Goal: Information Seeking & Learning: Learn about a topic

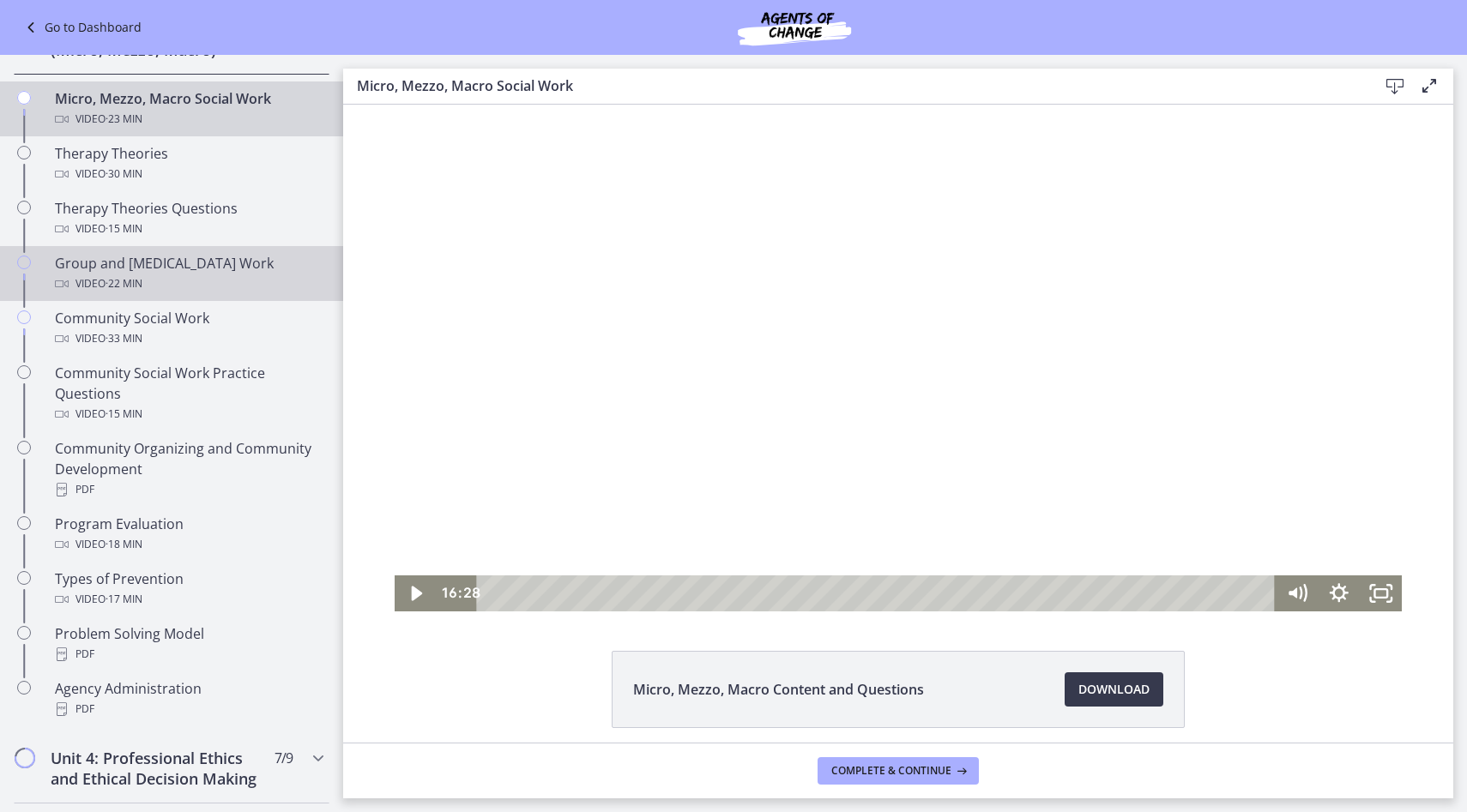
scroll to position [681, 0]
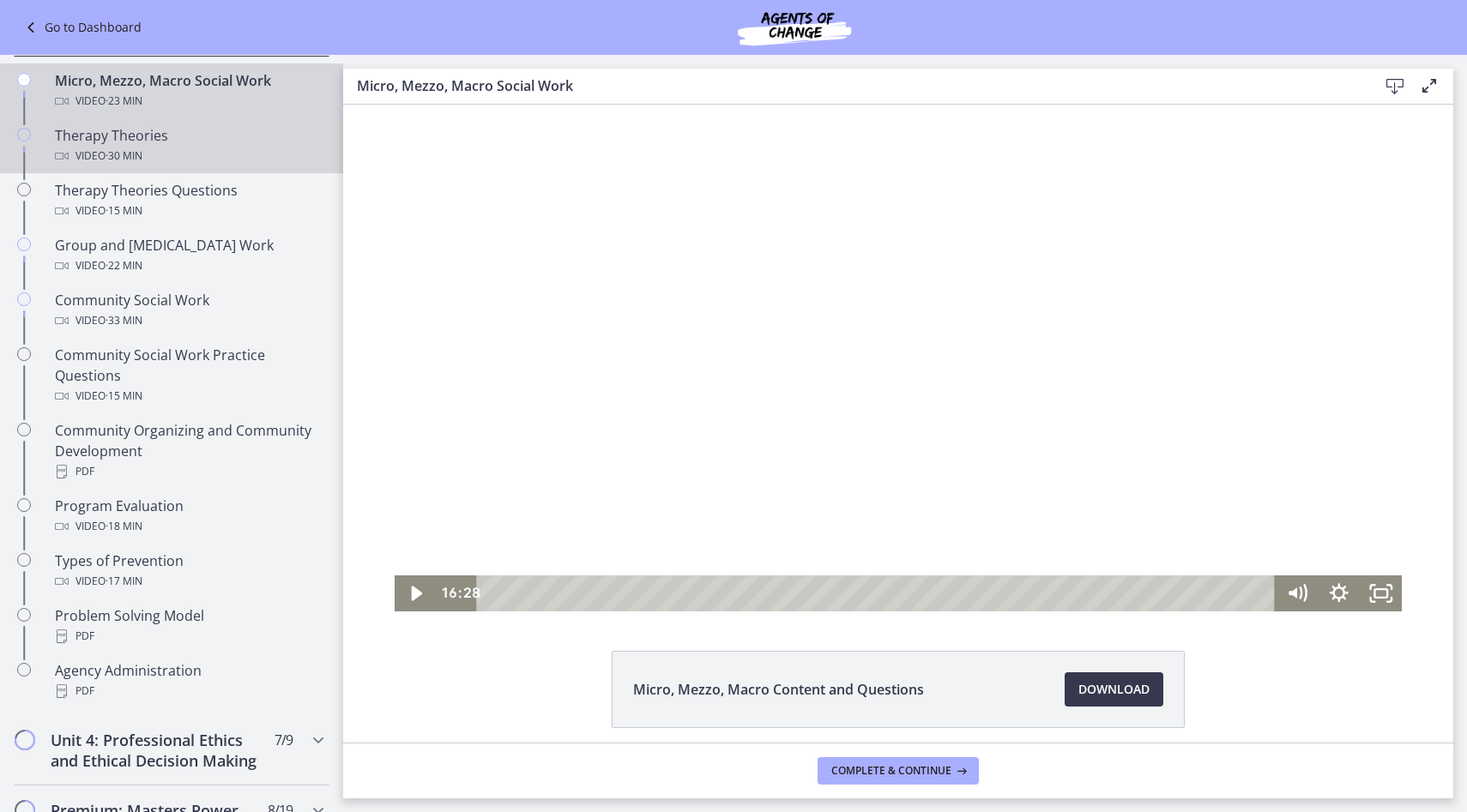
click at [212, 140] on div "Therapy Theories Video · 30 min" at bounding box center [189, 145] width 268 height 41
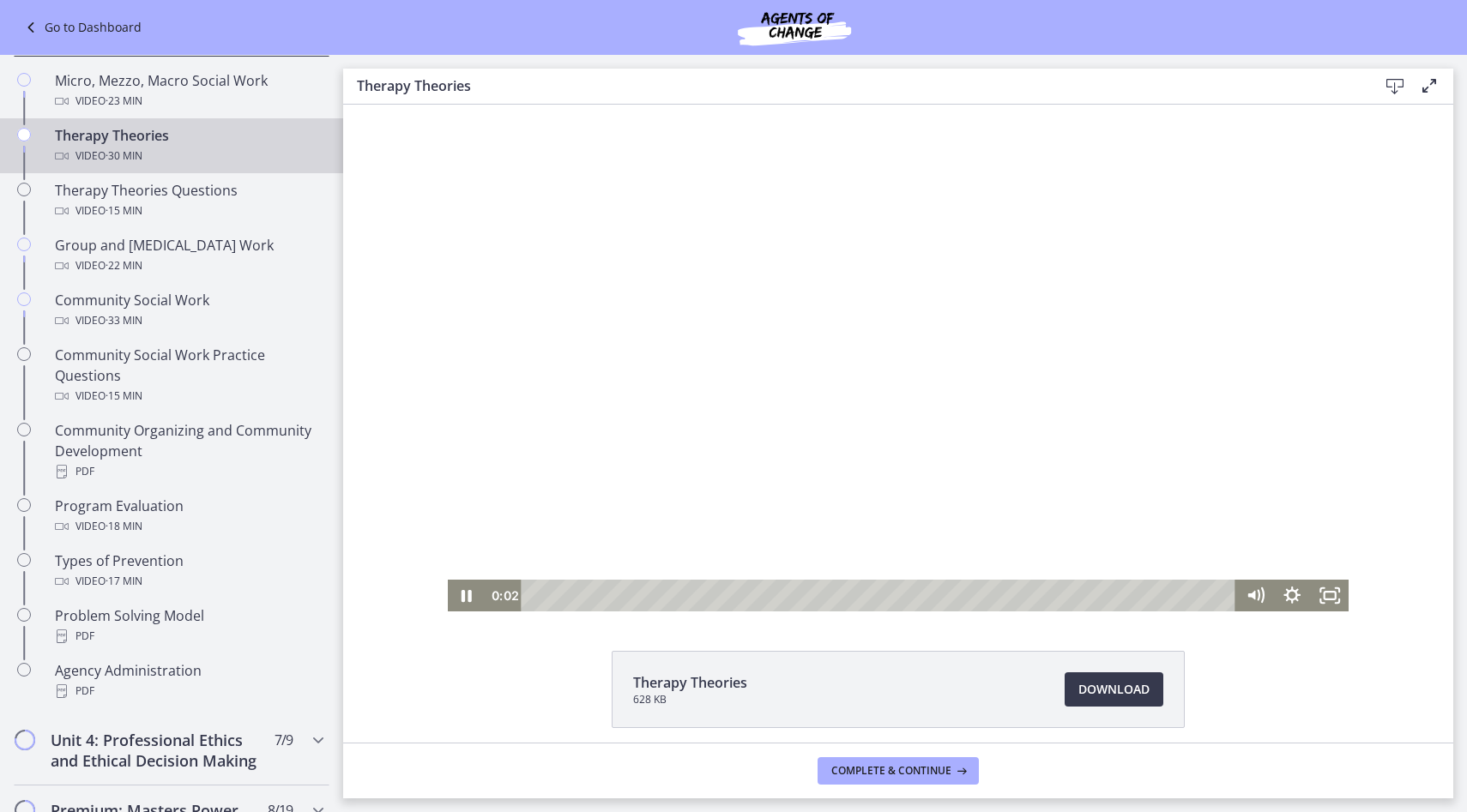
click at [785, 458] on div at bounding box center [898, 358] width 902 height 507
click at [684, 417] on div at bounding box center [898, 358] width 902 height 507
click at [683, 416] on div at bounding box center [898, 358] width 902 height 507
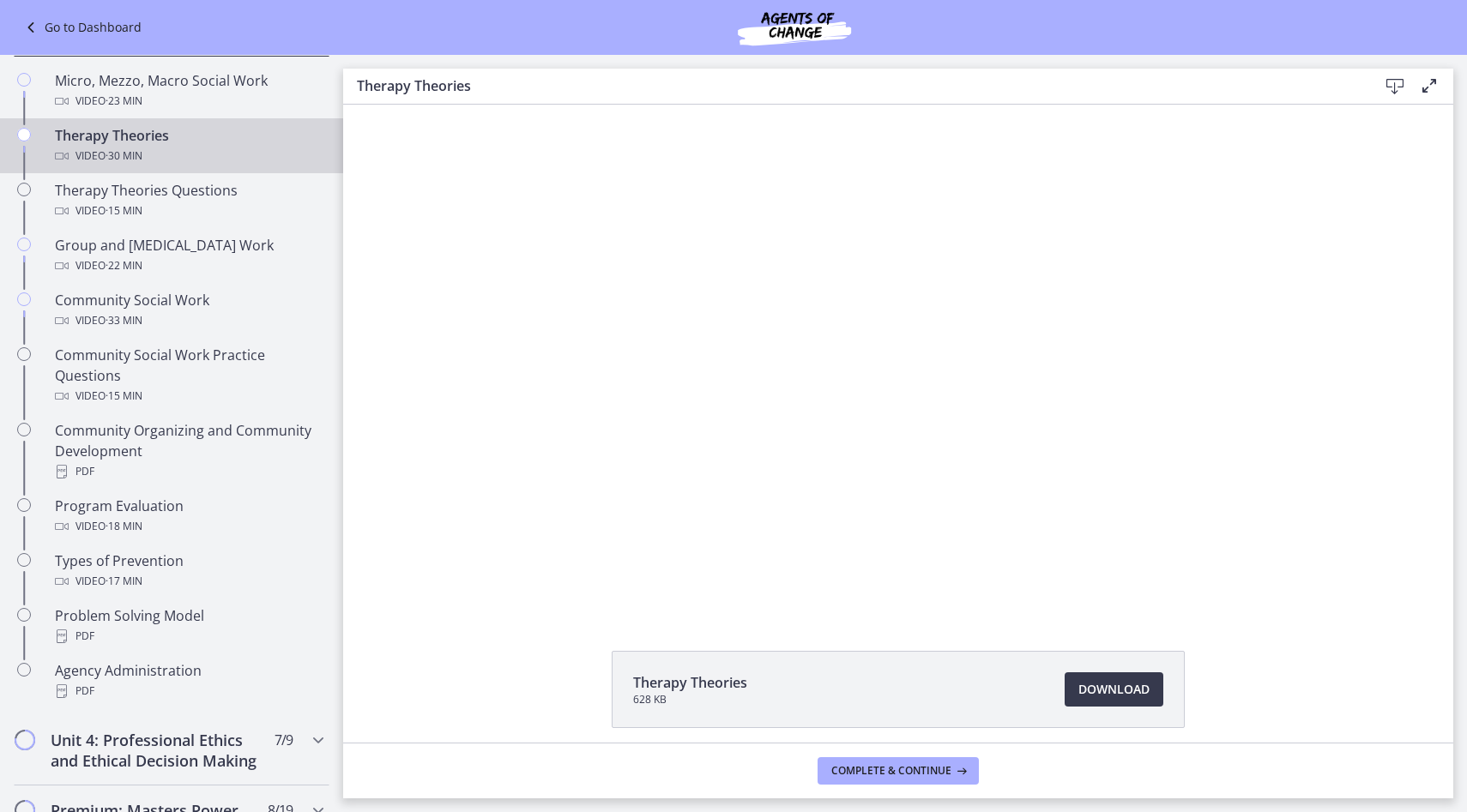
click at [448, 105] on button "Play Video: cbe5iu9t4o1cl02sighg.mp4" at bounding box center [448, 105] width 1 height 1
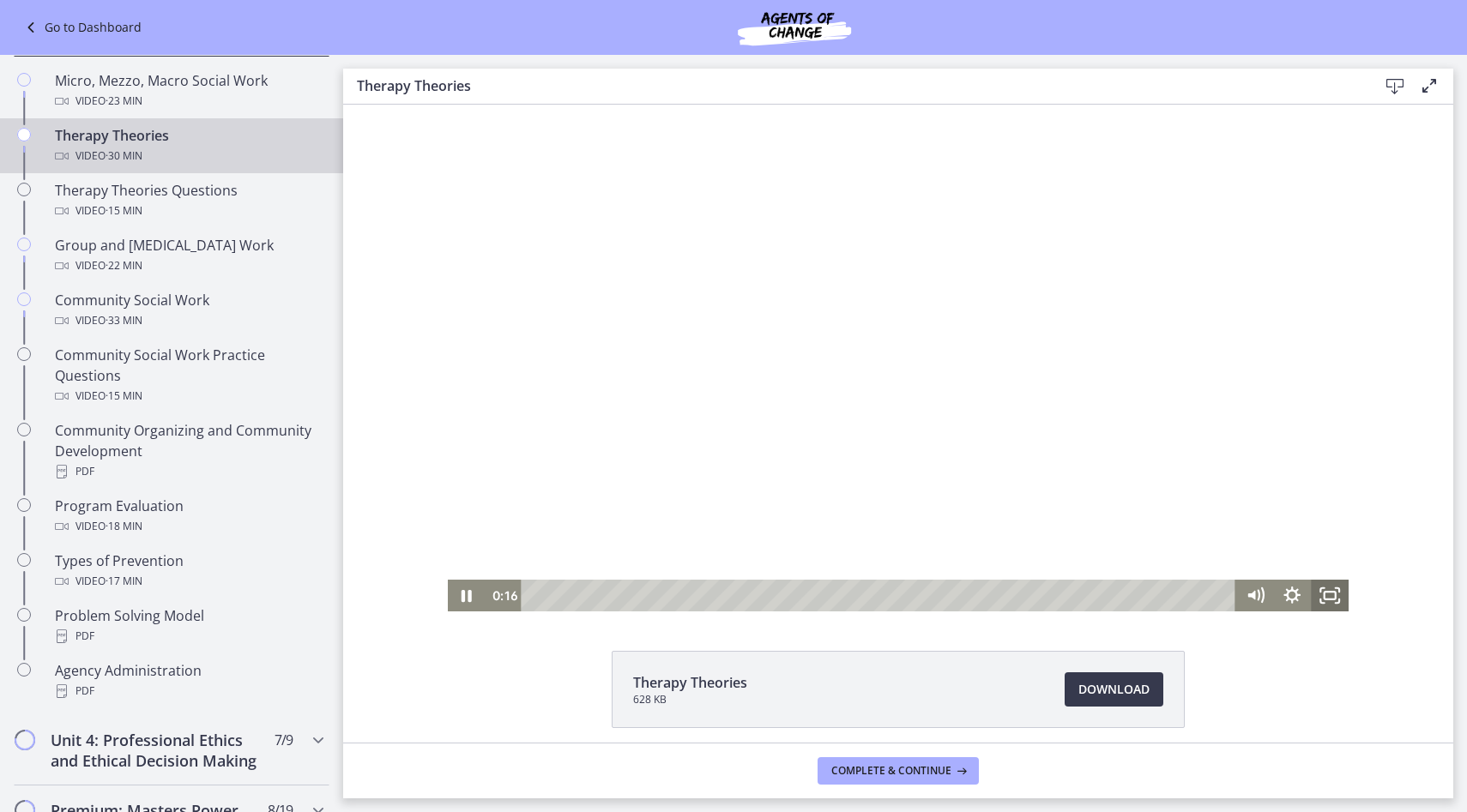
click at [1324, 596] on rect "Fullscreen" at bounding box center [1329, 595] width 11 height 8
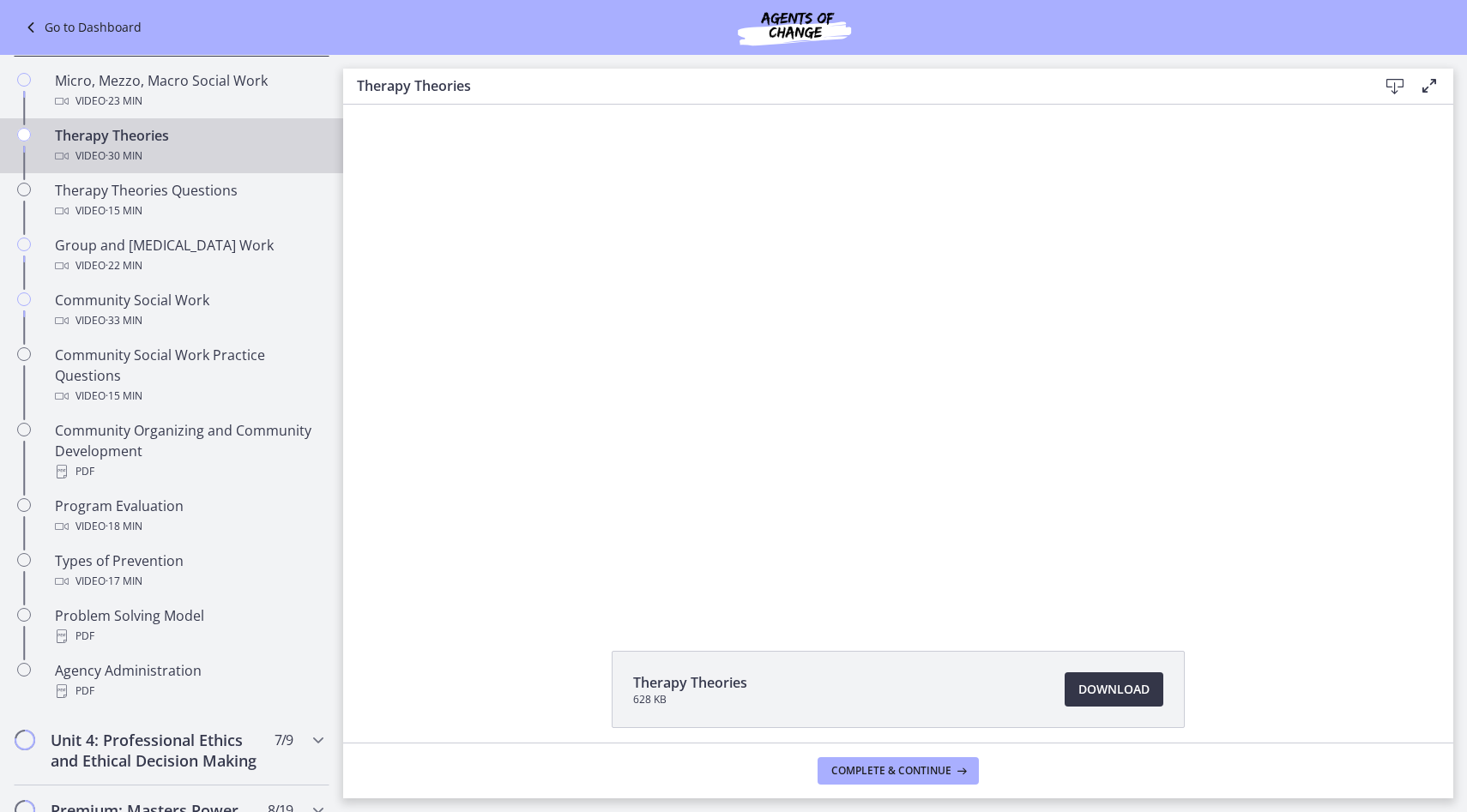
click at [1122, 689] on span "Download Opens in a new window" at bounding box center [1113, 689] width 71 height 20
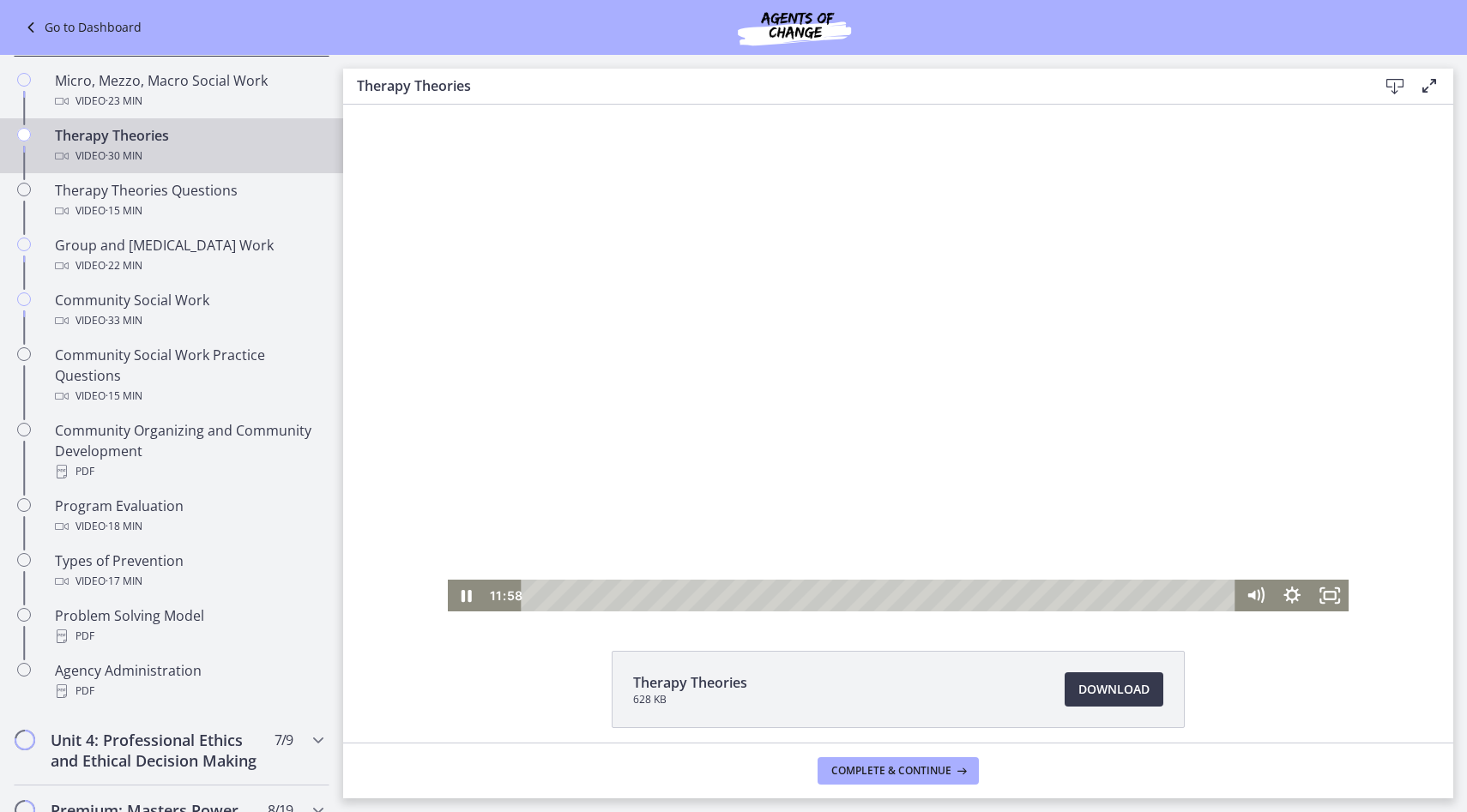
click at [744, 429] on div at bounding box center [898, 358] width 902 height 507
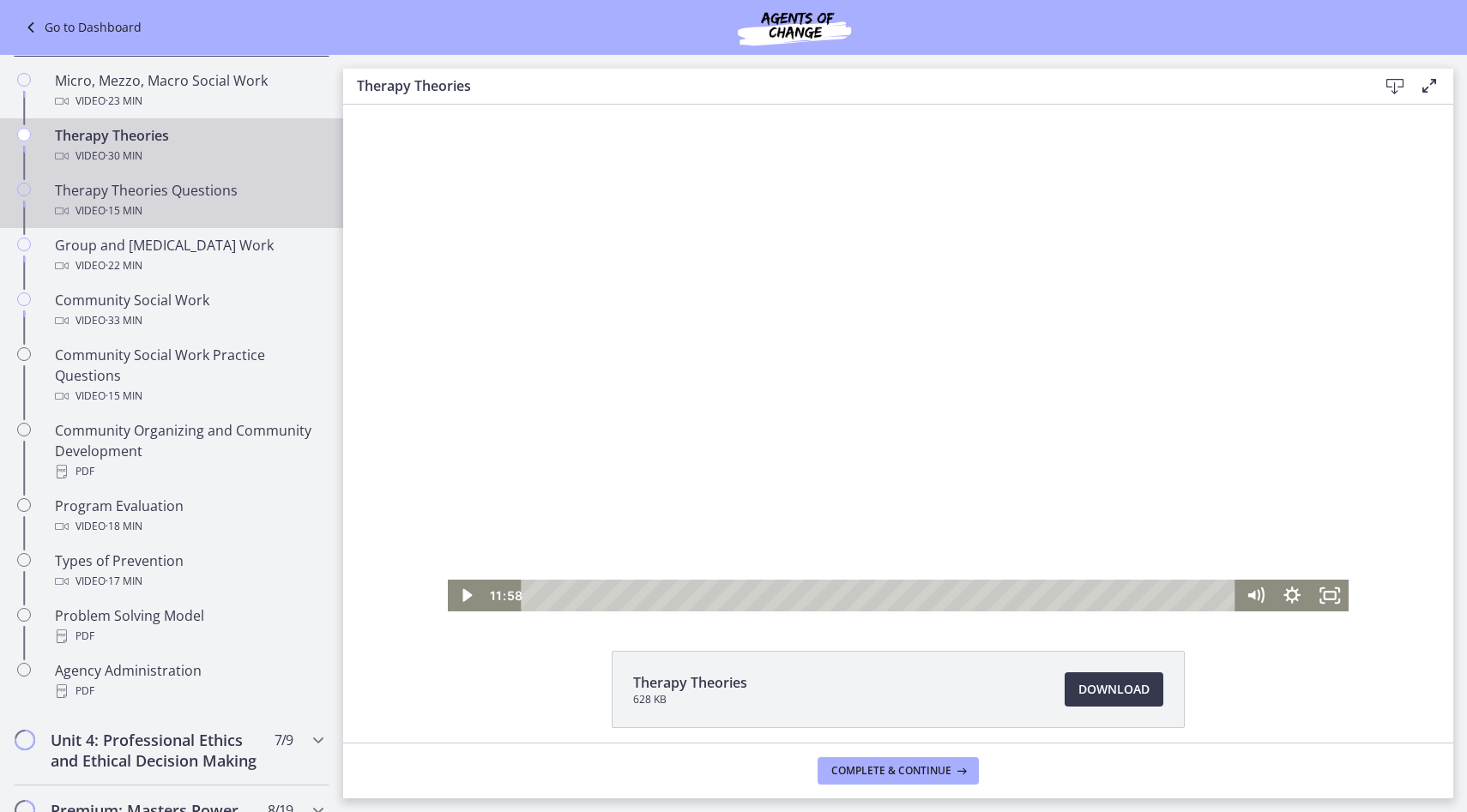
click at [219, 191] on div "Therapy Theories Questions Video · 15 min" at bounding box center [189, 200] width 268 height 41
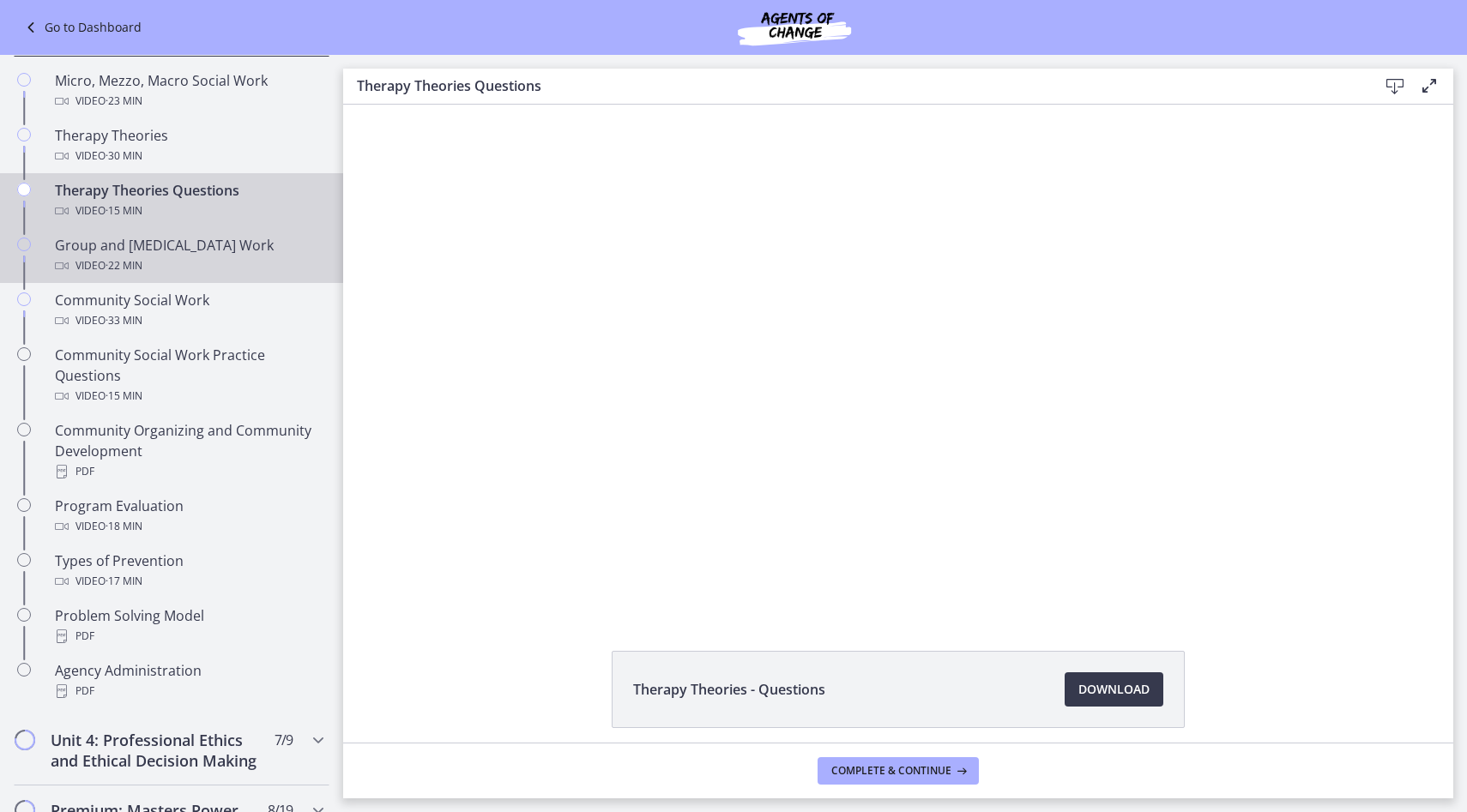
click at [147, 248] on div "Group and [MEDICAL_DATA] Work Video · 22 min" at bounding box center [189, 256] width 268 height 41
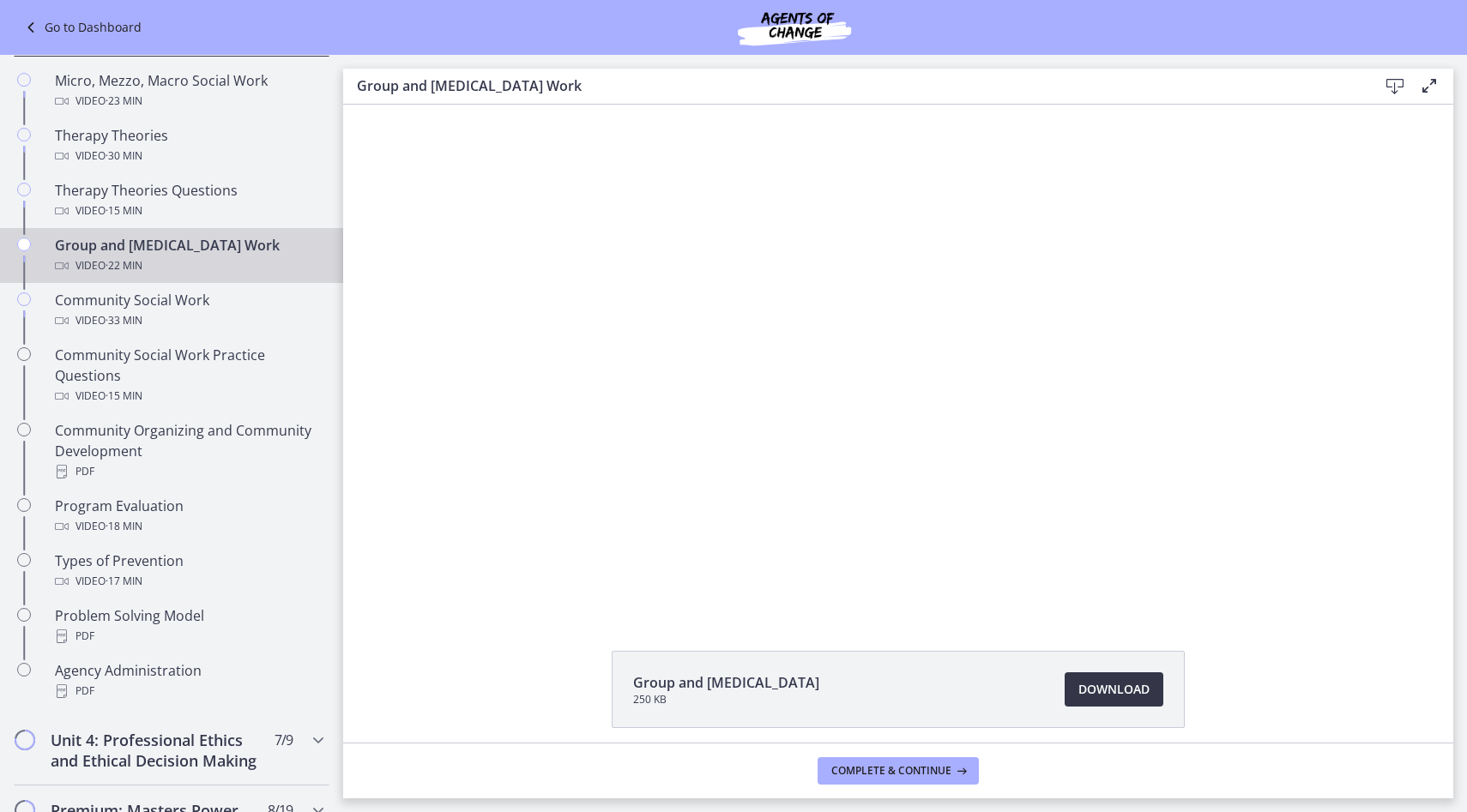
click at [1121, 691] on span "Download Opens in a new window" at bounding box center [1113, 689] width 71 height 20
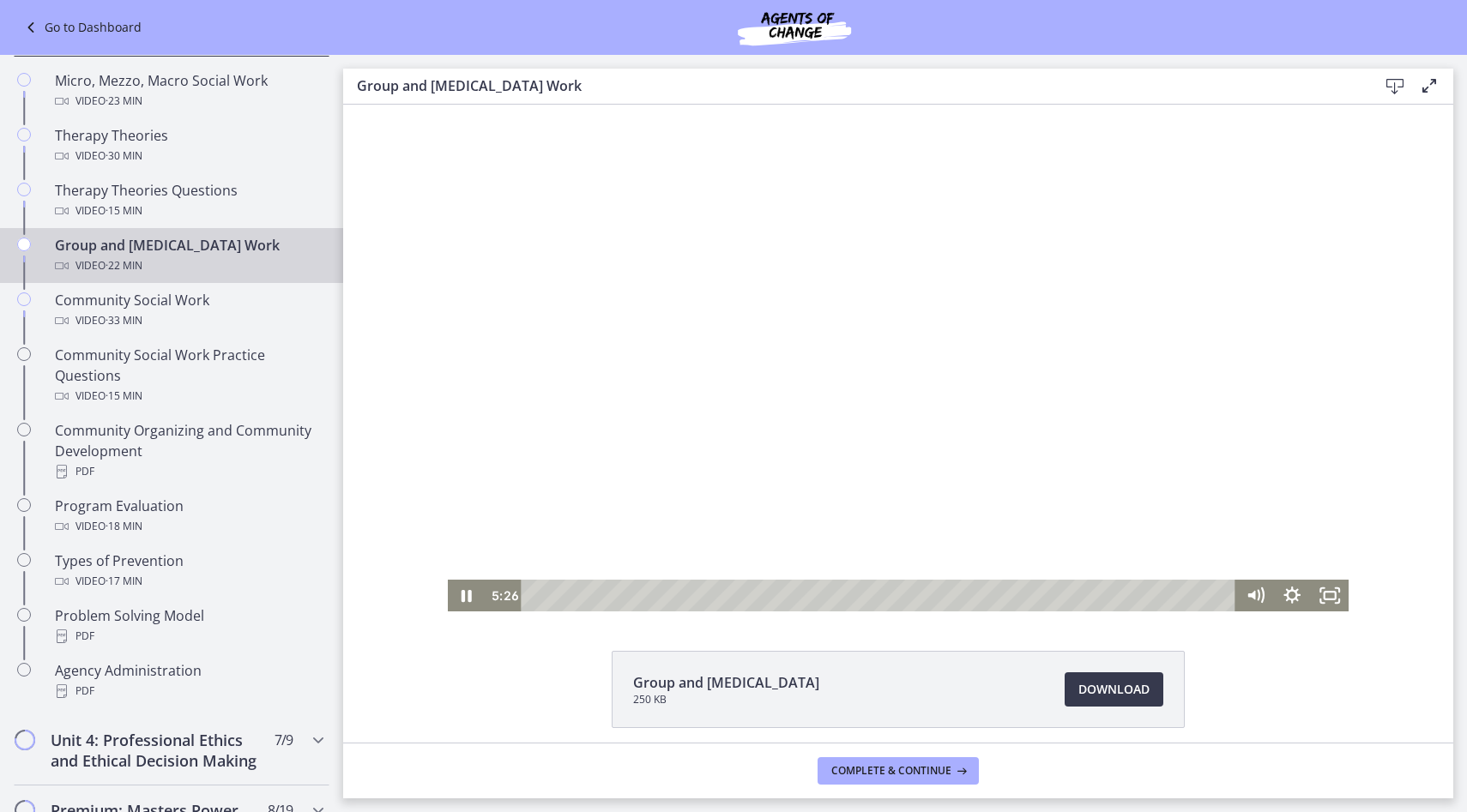
click at [713, 427] on div at bounding box center [898, 358] width 902 height 507
click at [703, 348] on div at bounding box center [898, 358] width 902 height 507
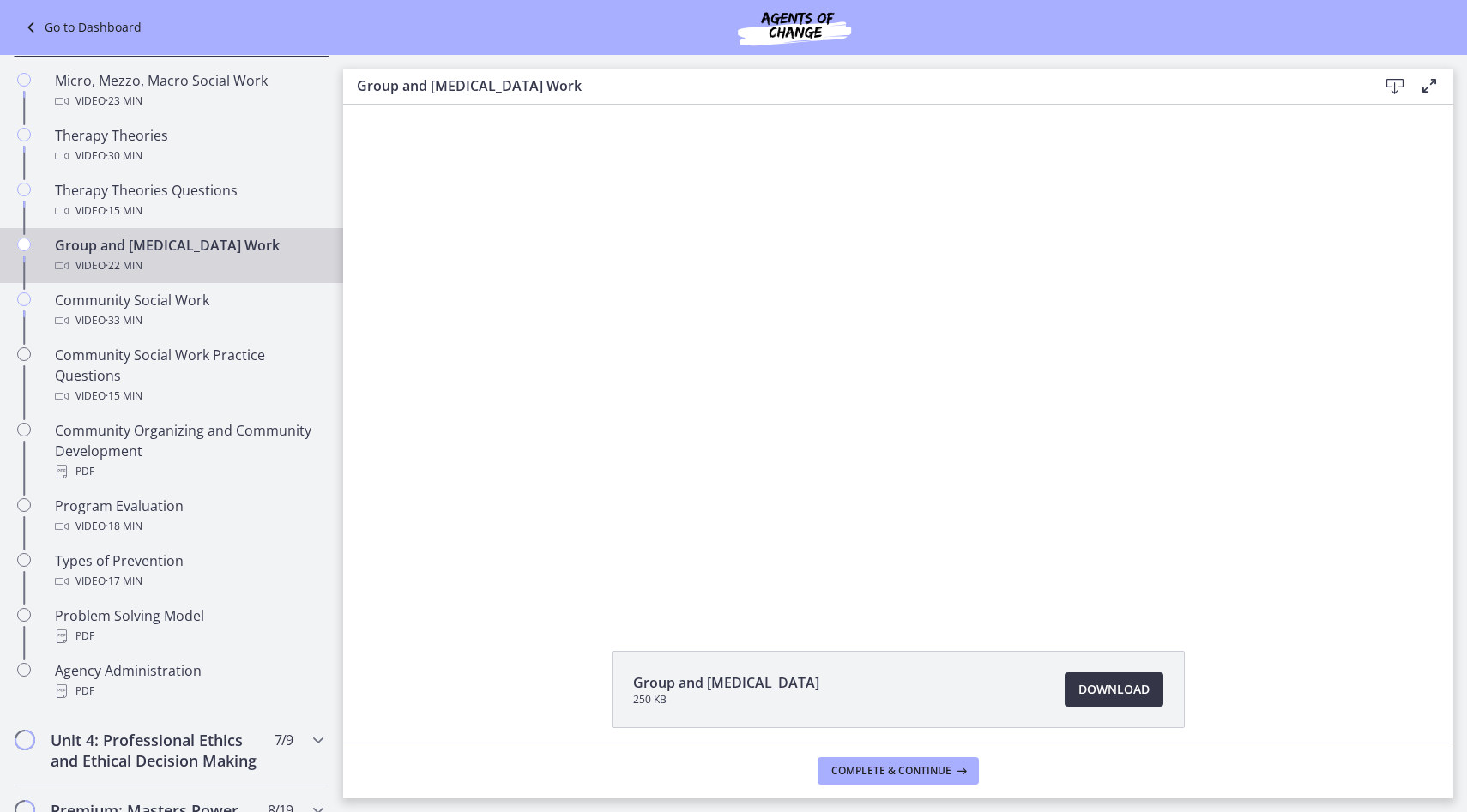
click at [1103, 695] on span "Download Opens in a new window" at bounding box center [1113, 689] width 71 height 20
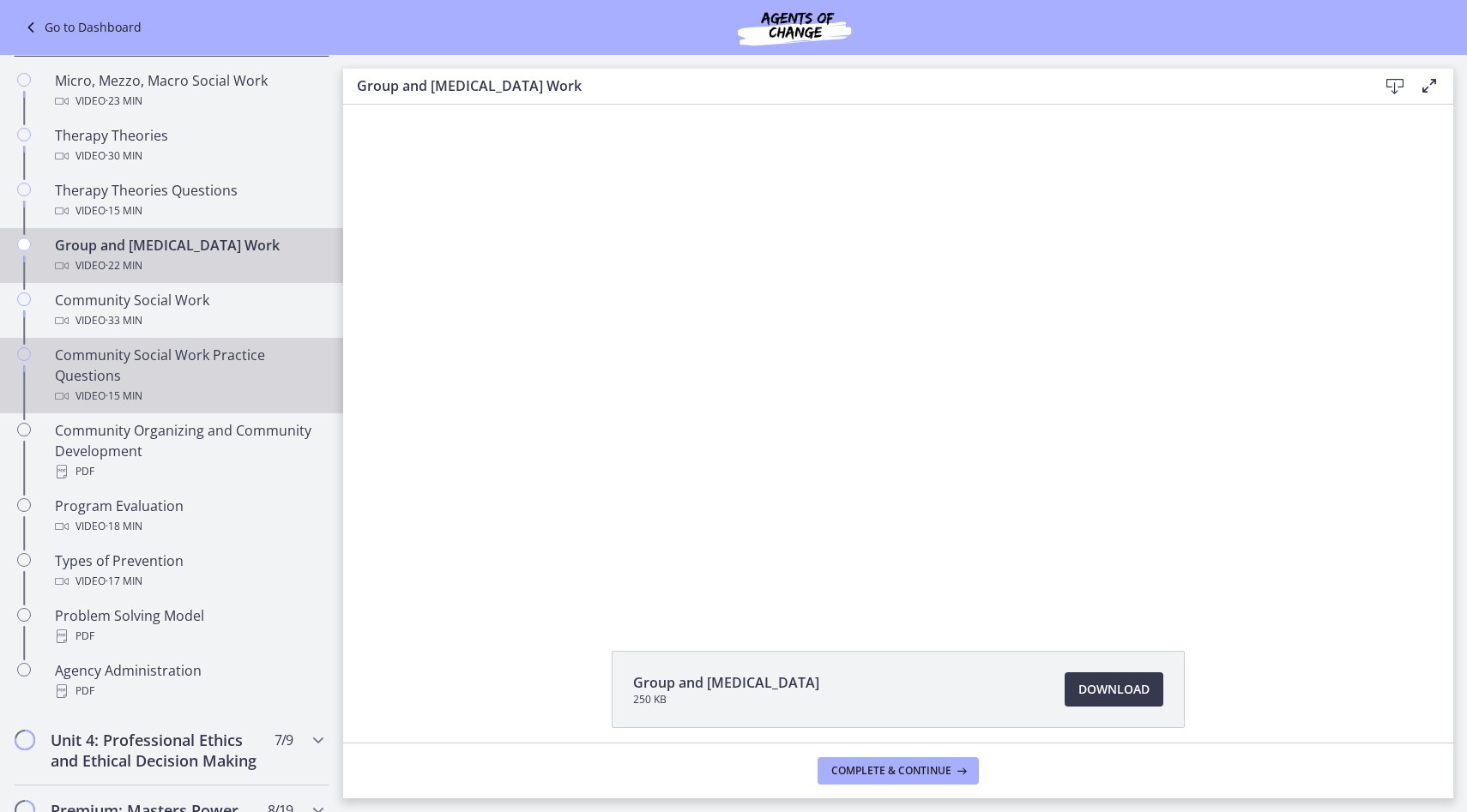
click at [212, 357] on div "Community Social Work Practice Questions Video · 15 min" at bounding box center [189, 376] width 268 height 62
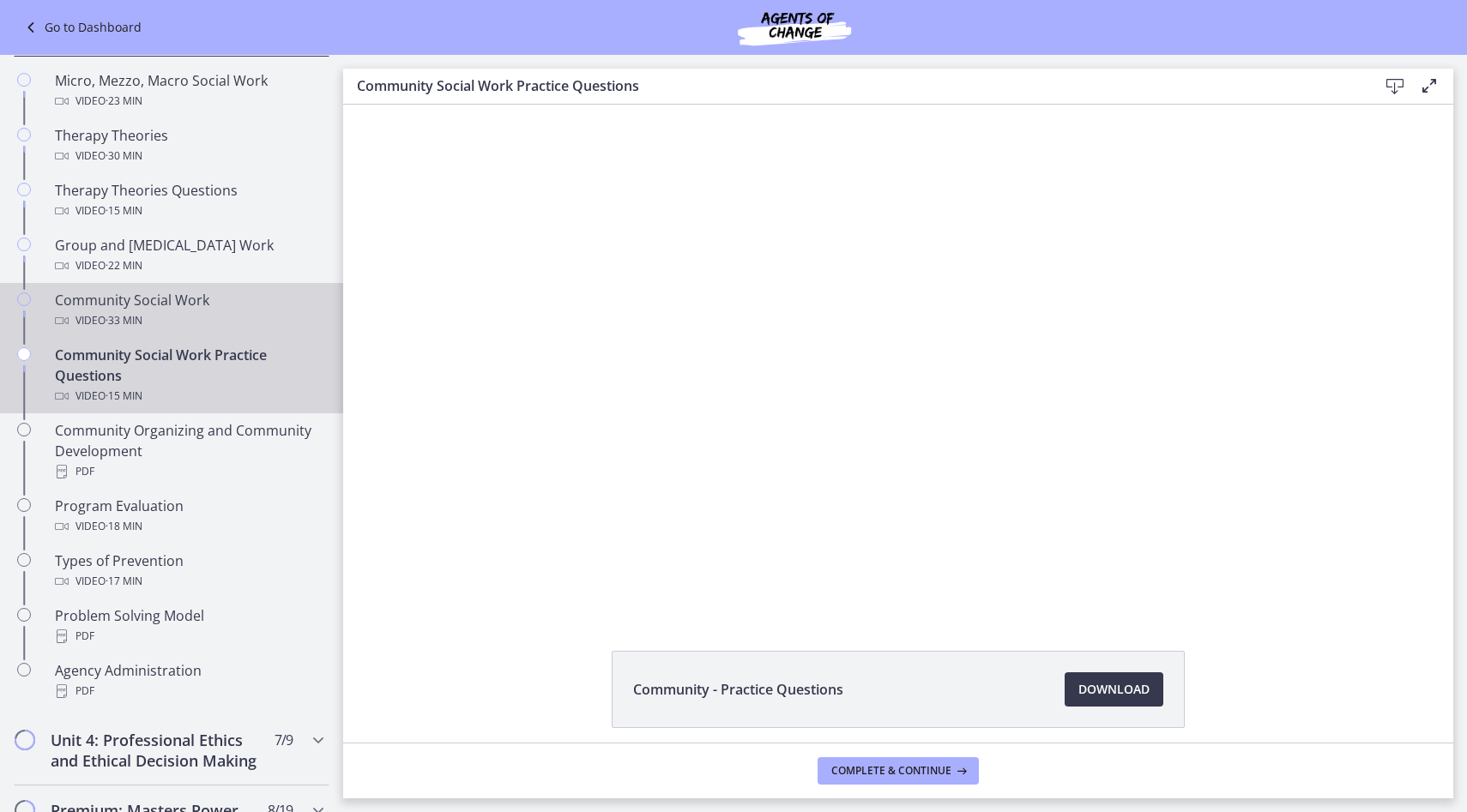
click at [212, 313] on div "Video · 33 min" at bounding box center [189, 320] width 268 height 20
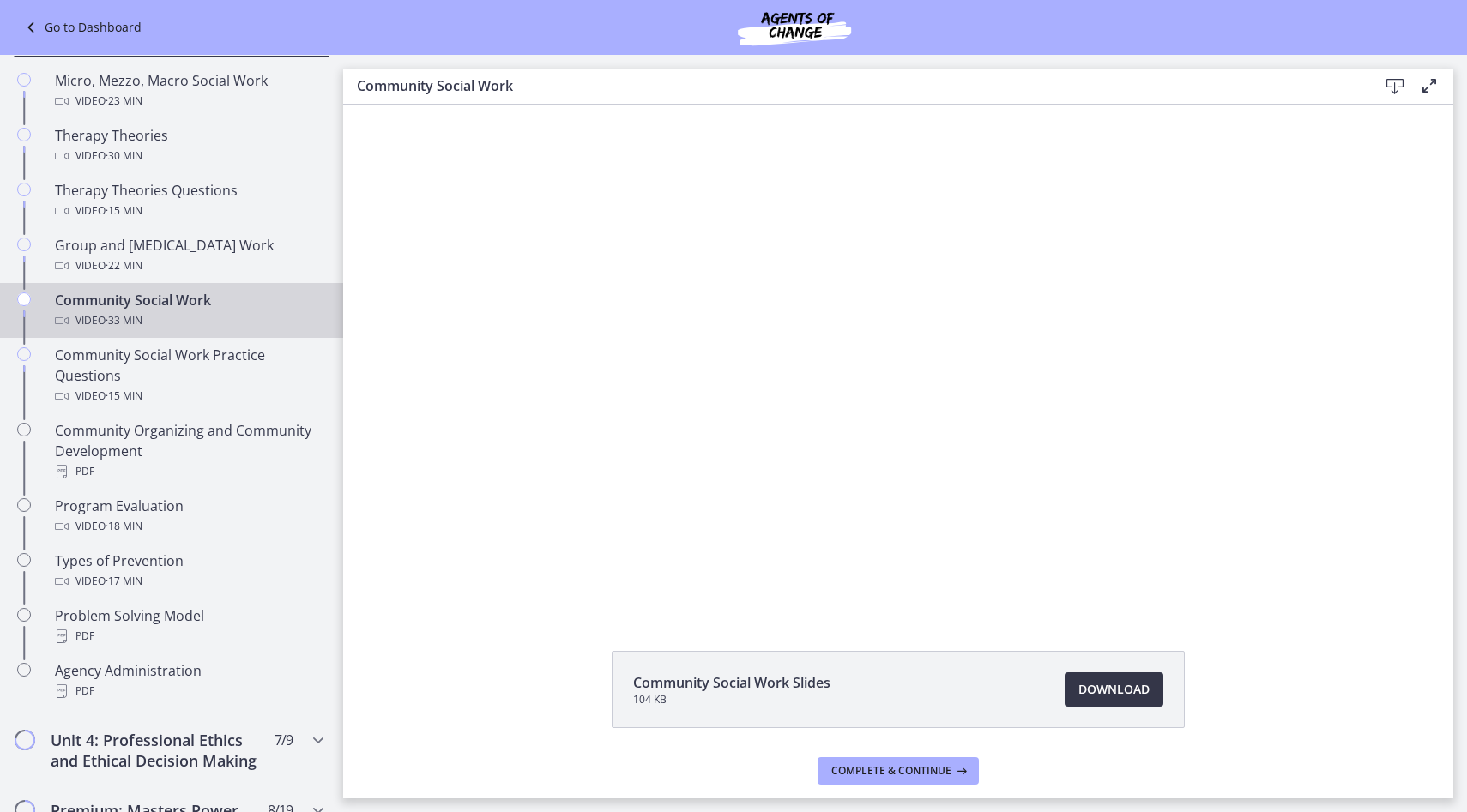
click at [1107, 694] on span "Download Opens in a new window" at bounding box center [1113, 689] width 71 height 20
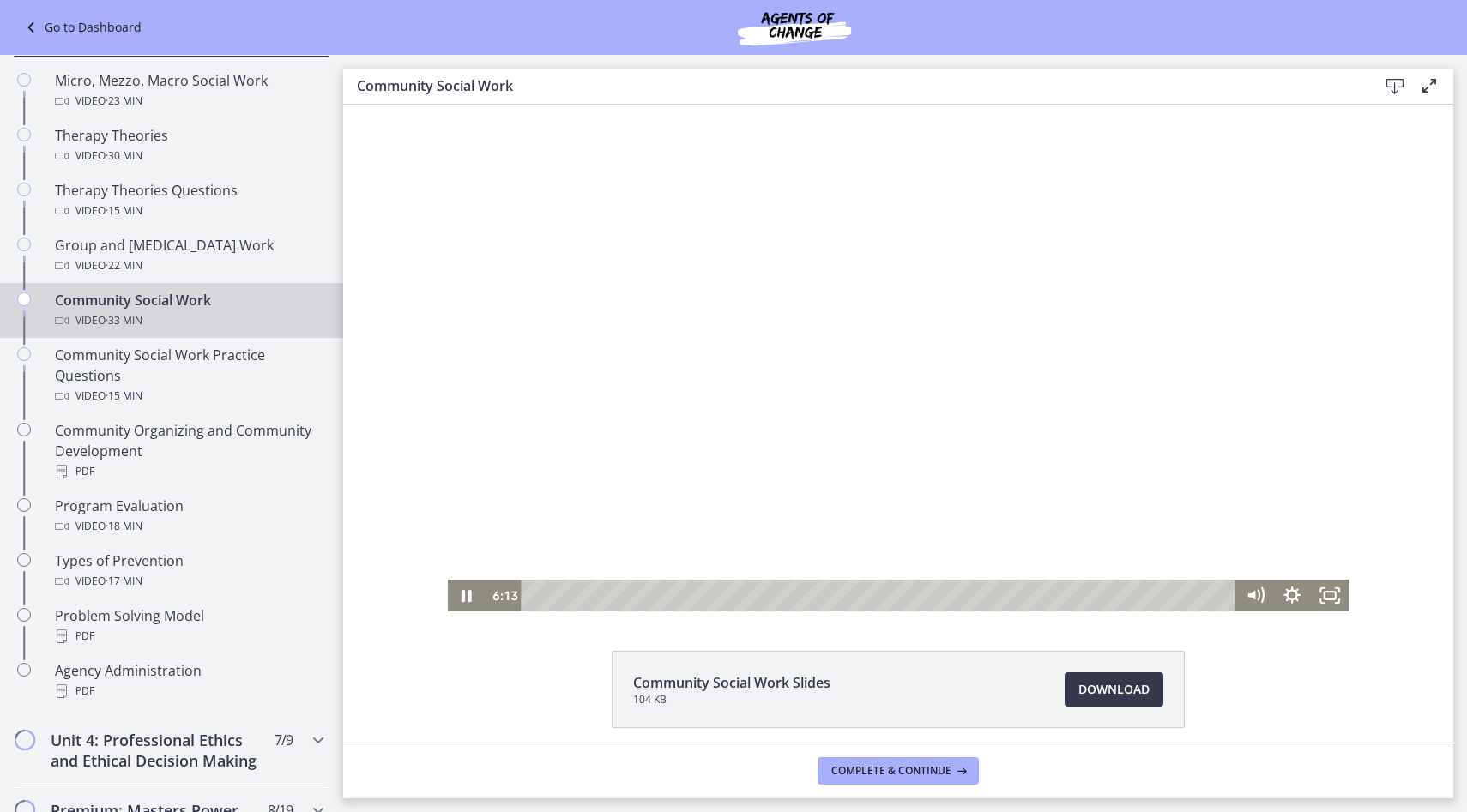
click at [733, 147] on div at bounding box center [898, 358] width 902 height 507
